Goal: Find specific page/section

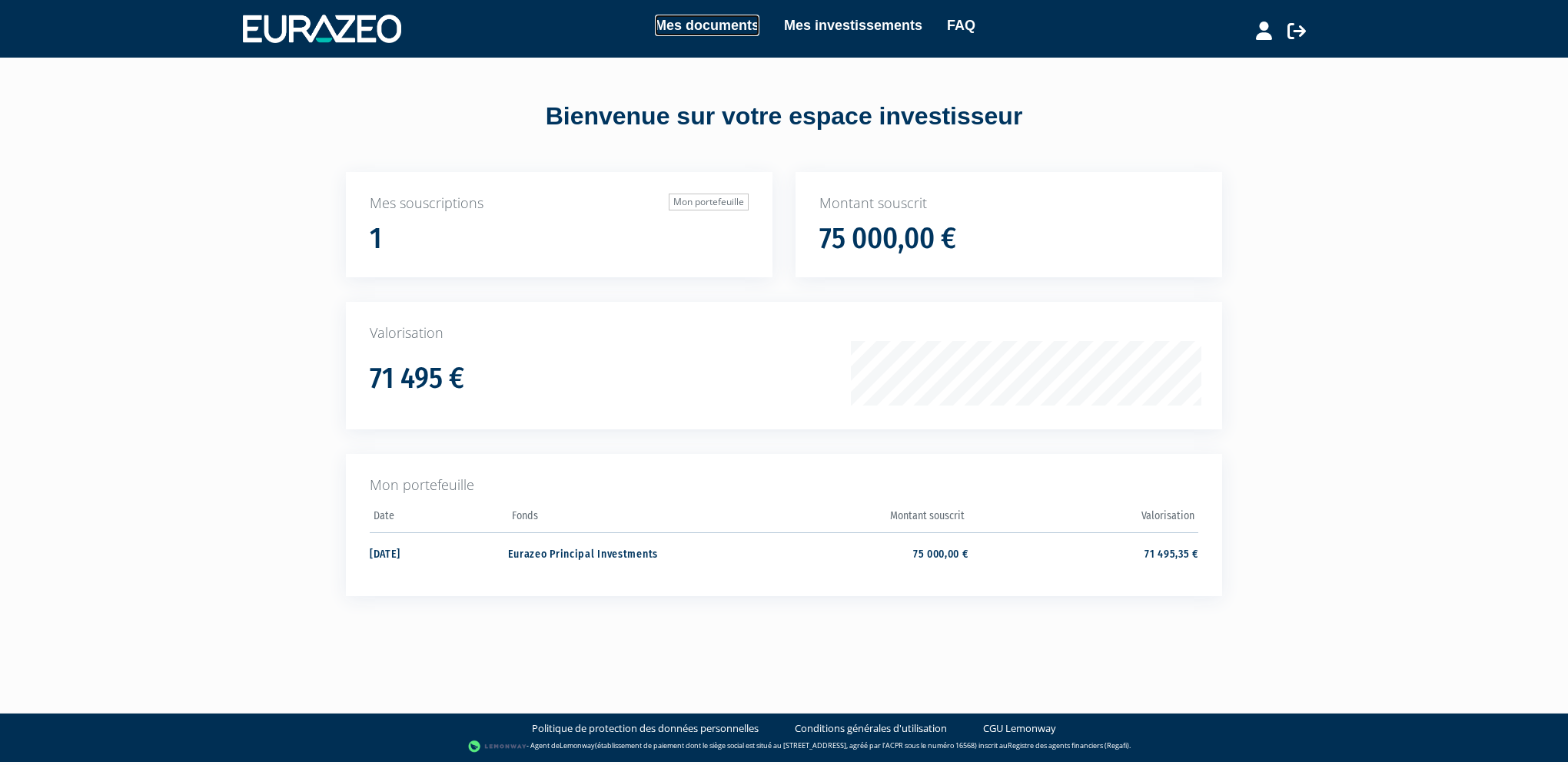
click at [727, 31] on link "Mes documents" at bounding box center [707, 25] width 104 height 21
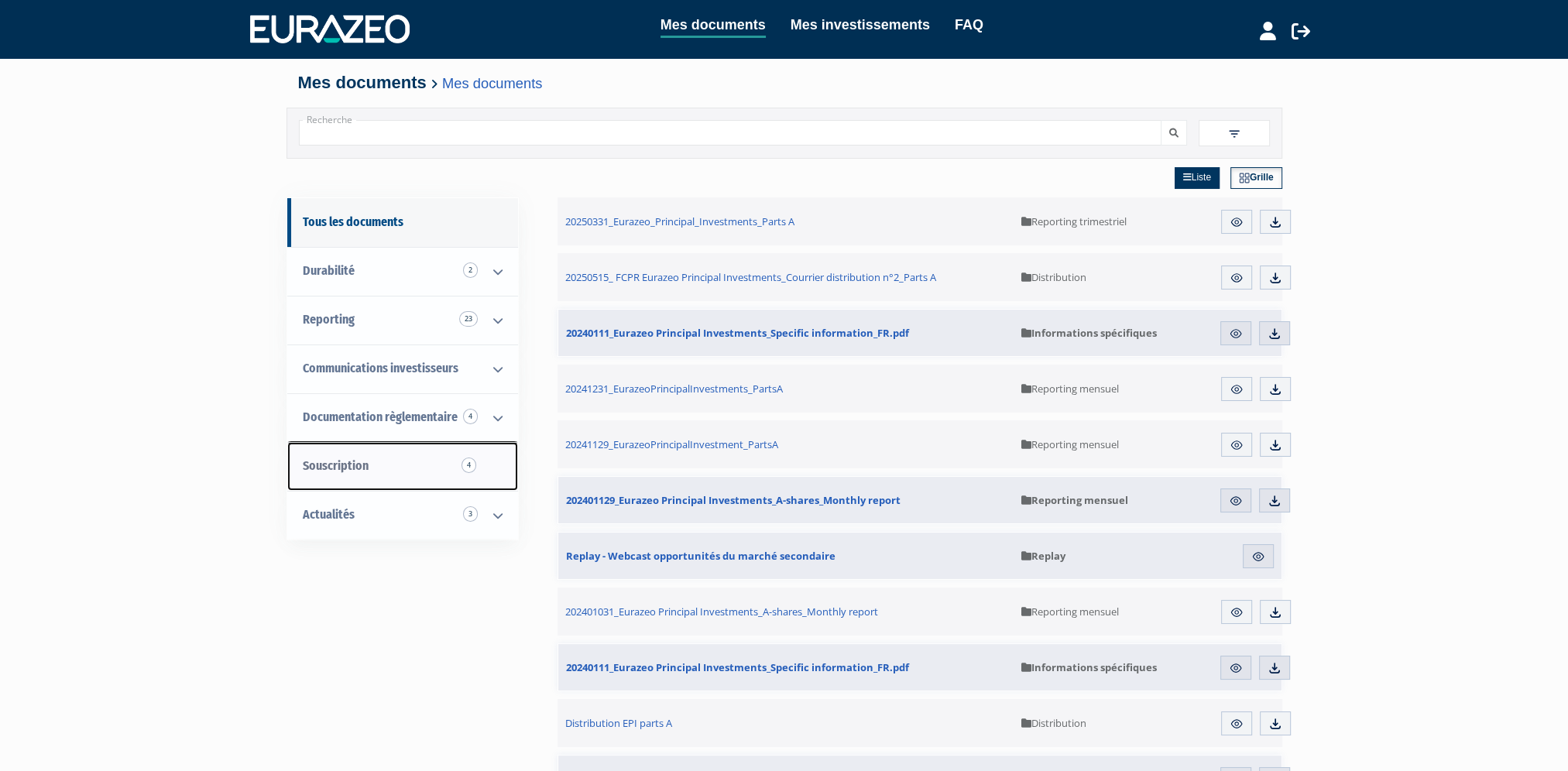
click at [373, 470] on link "Souscription 4" at bounding box center [403, 467] width 231 height 49
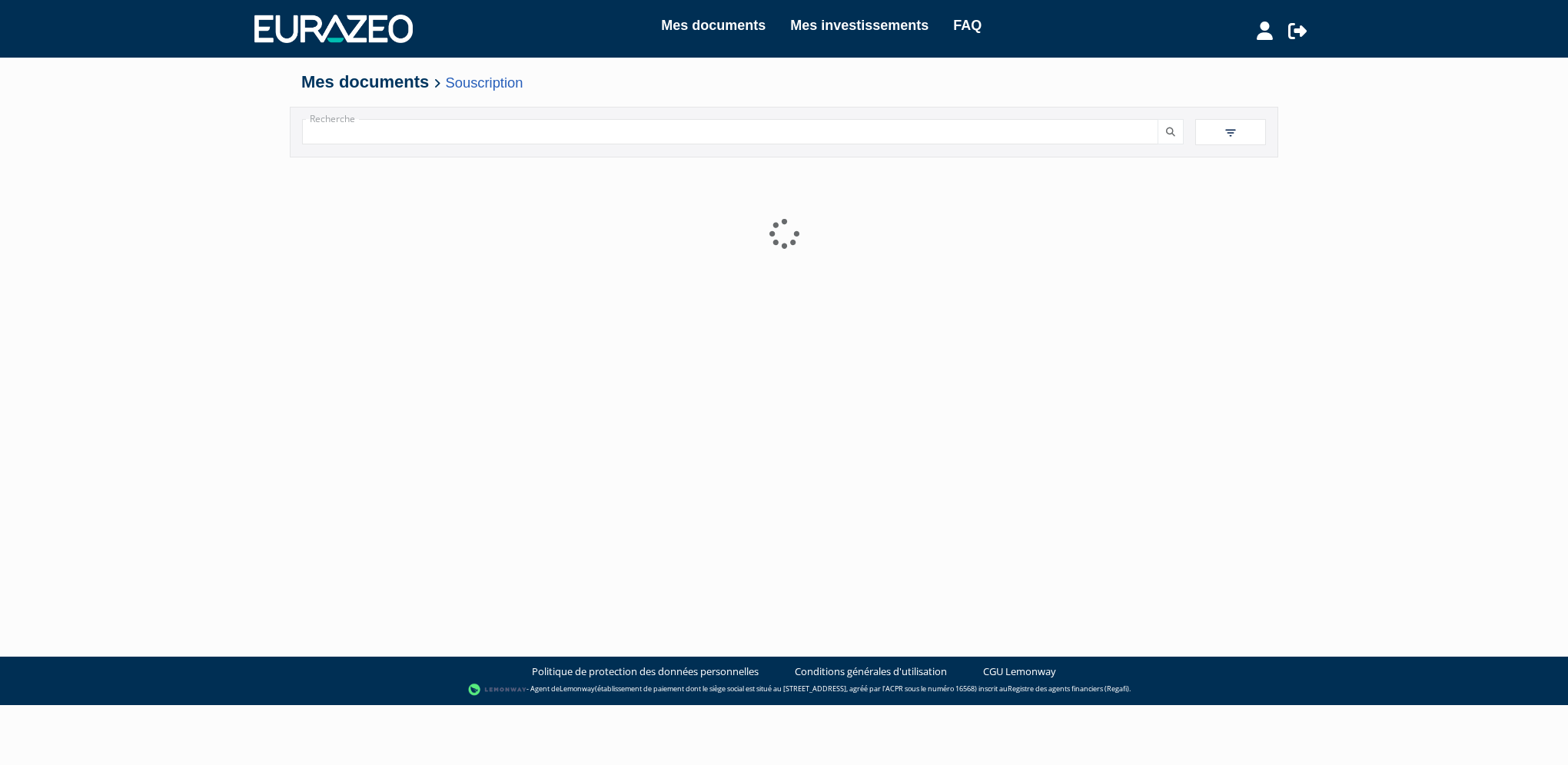
click at [360, 409] on div at bounding box center [783, 349] width 965 height 384
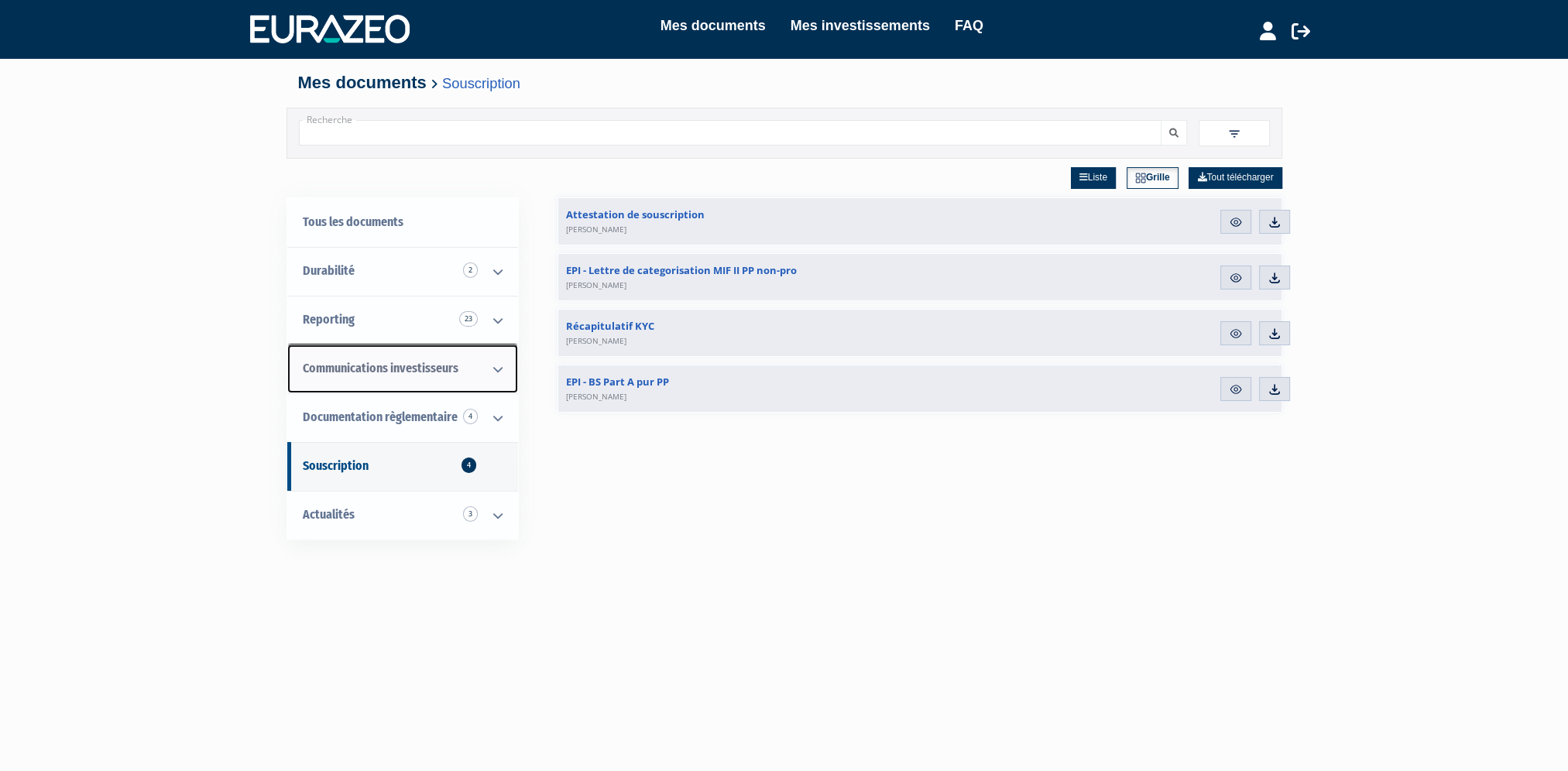
click at [373, 368] on span "Communications investisseurs" at bounding box center [380, 368] width 156 height 15
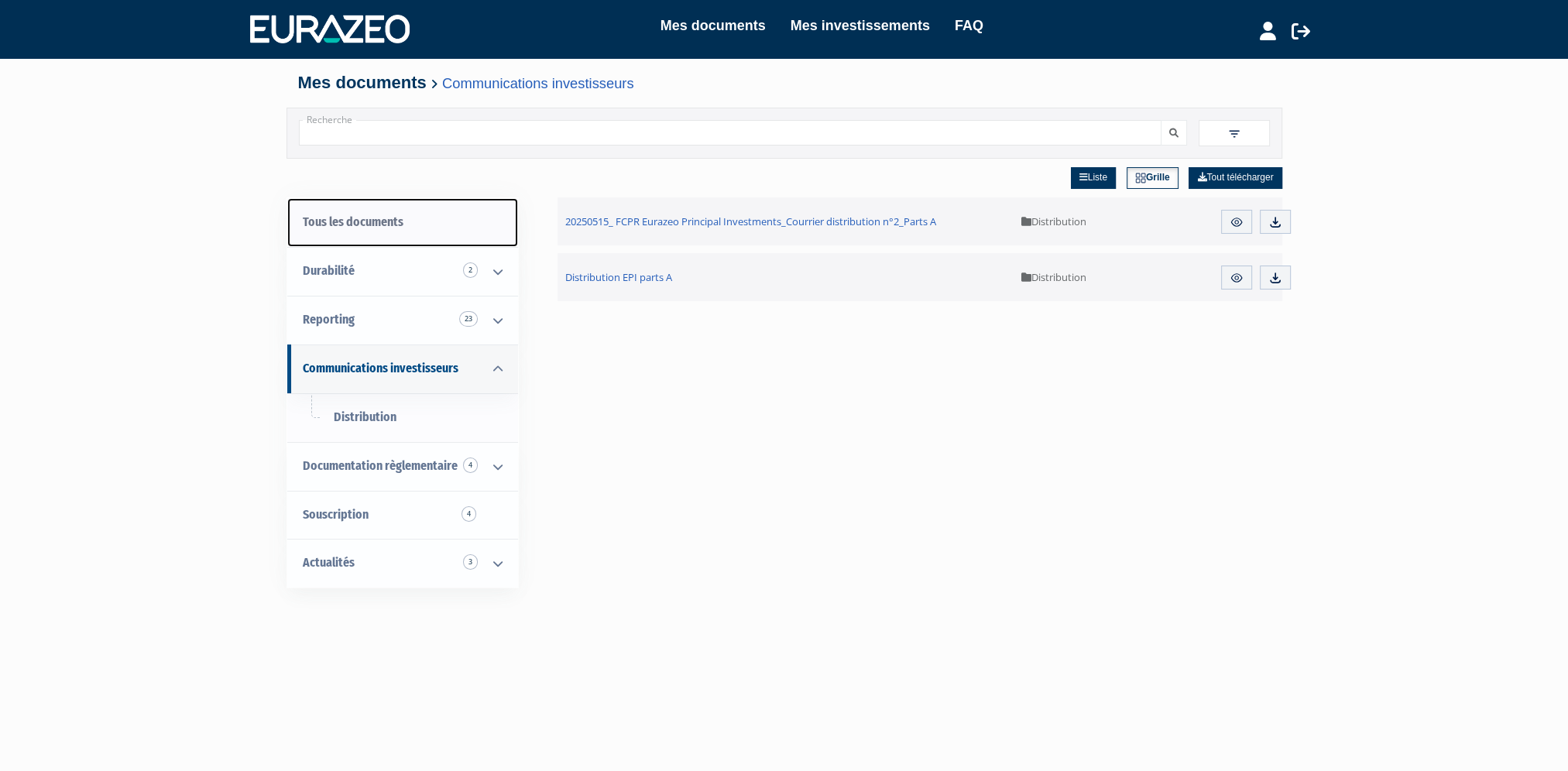
click at [364, 229] on link "Tous les documents" at bounding box center [403, 223] width 231 height 49
